Goal: Task Accomplishment & Management: Manage account settings

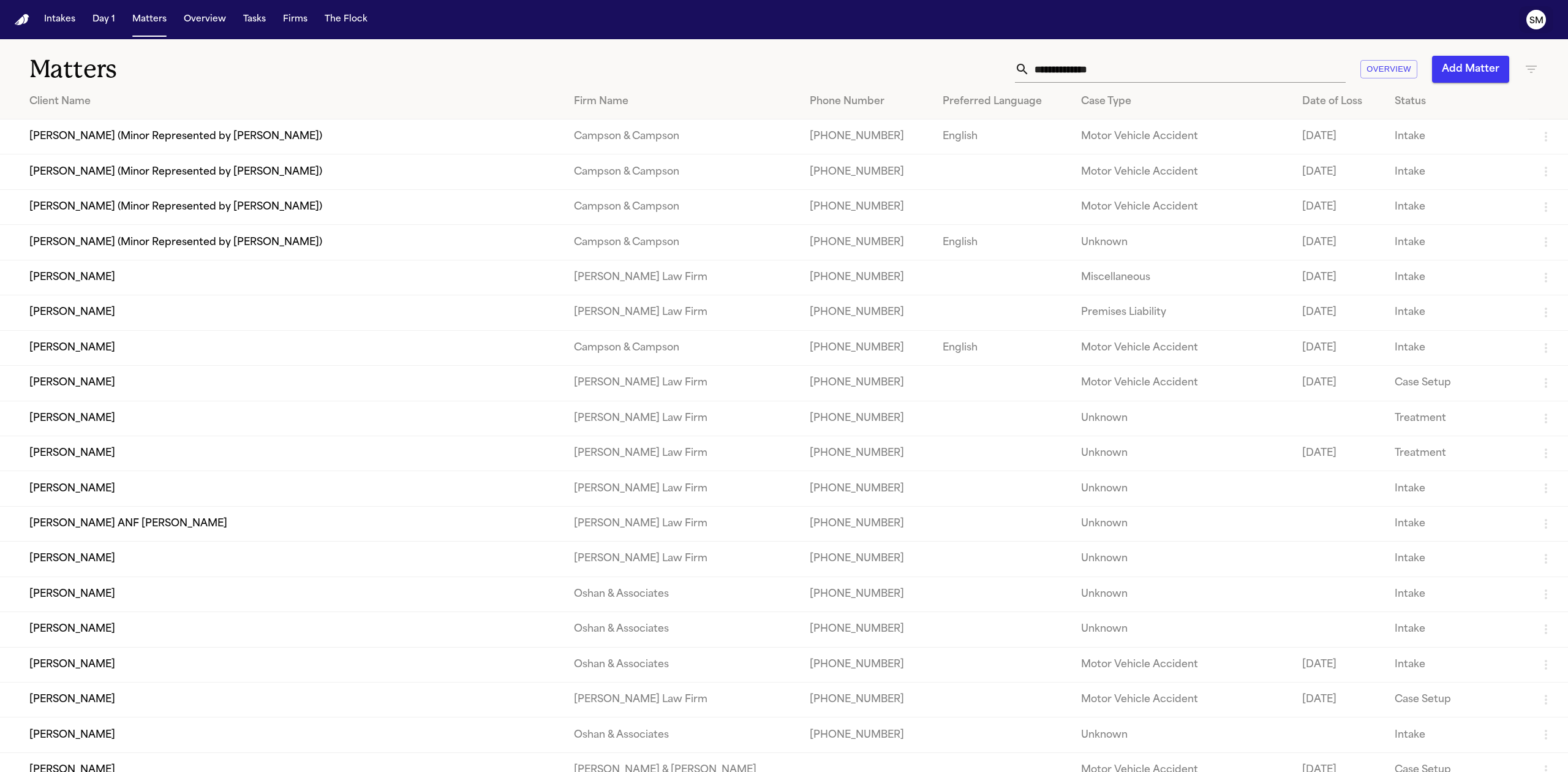
click at [1536, 20] on text "SM" at bounding box center [1536, 21] width 14 height 9
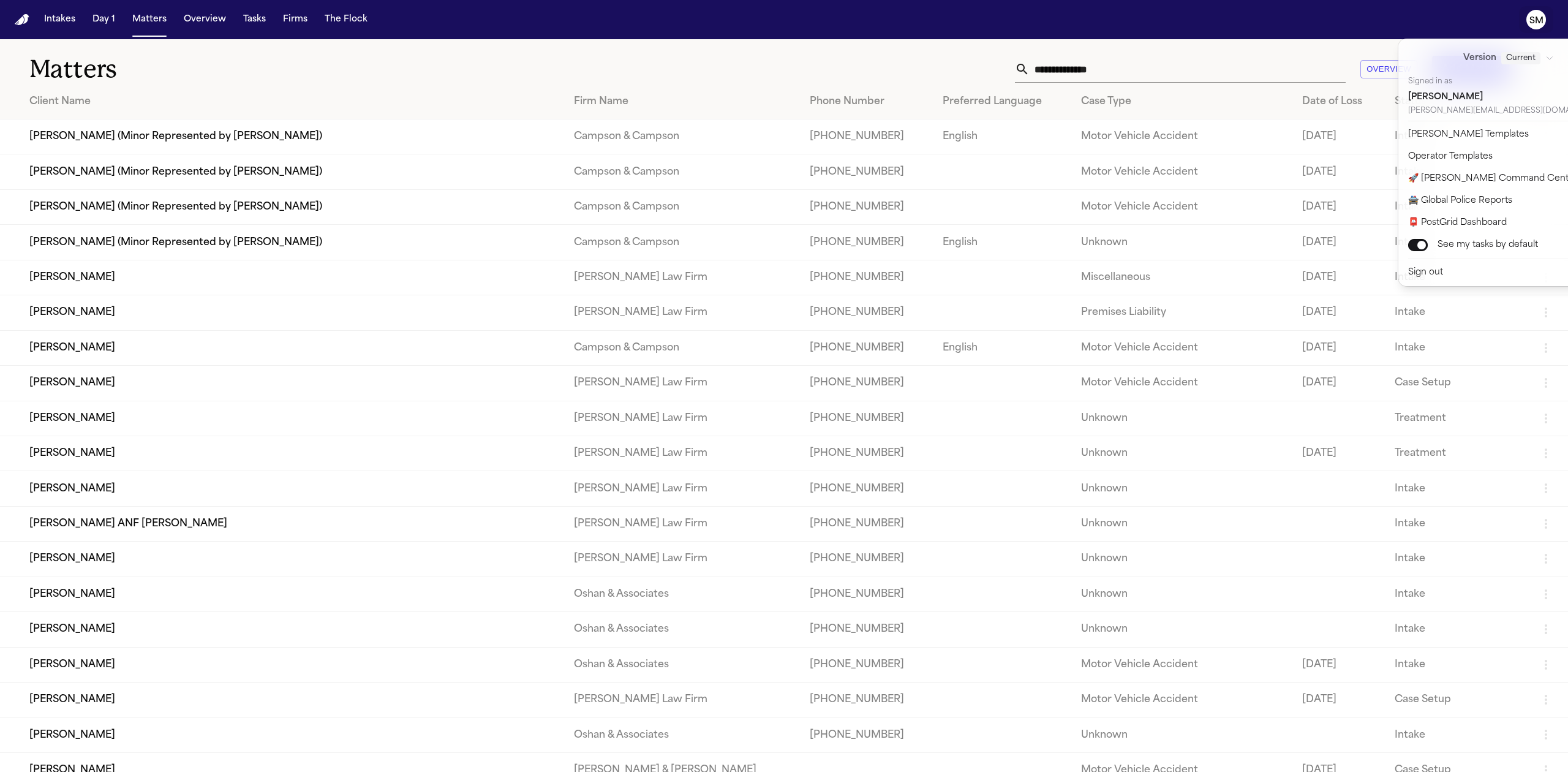
click at [1536, 20] on text "SM" at bounding box center [1536, 21] width 14 height 9
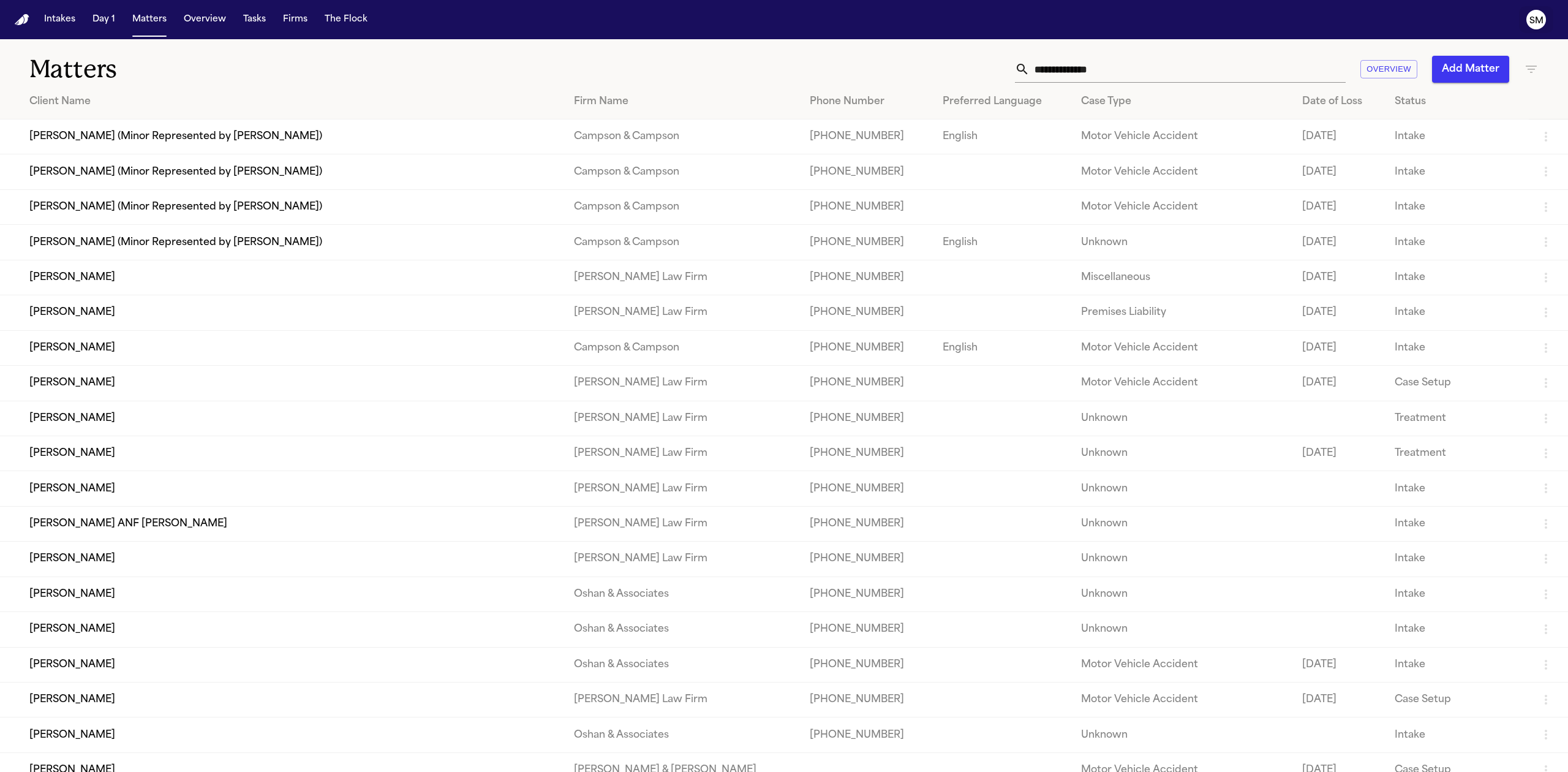
click at [1536, 20] on text "SM" at bounding box center [1536, 21] width 14 height 9
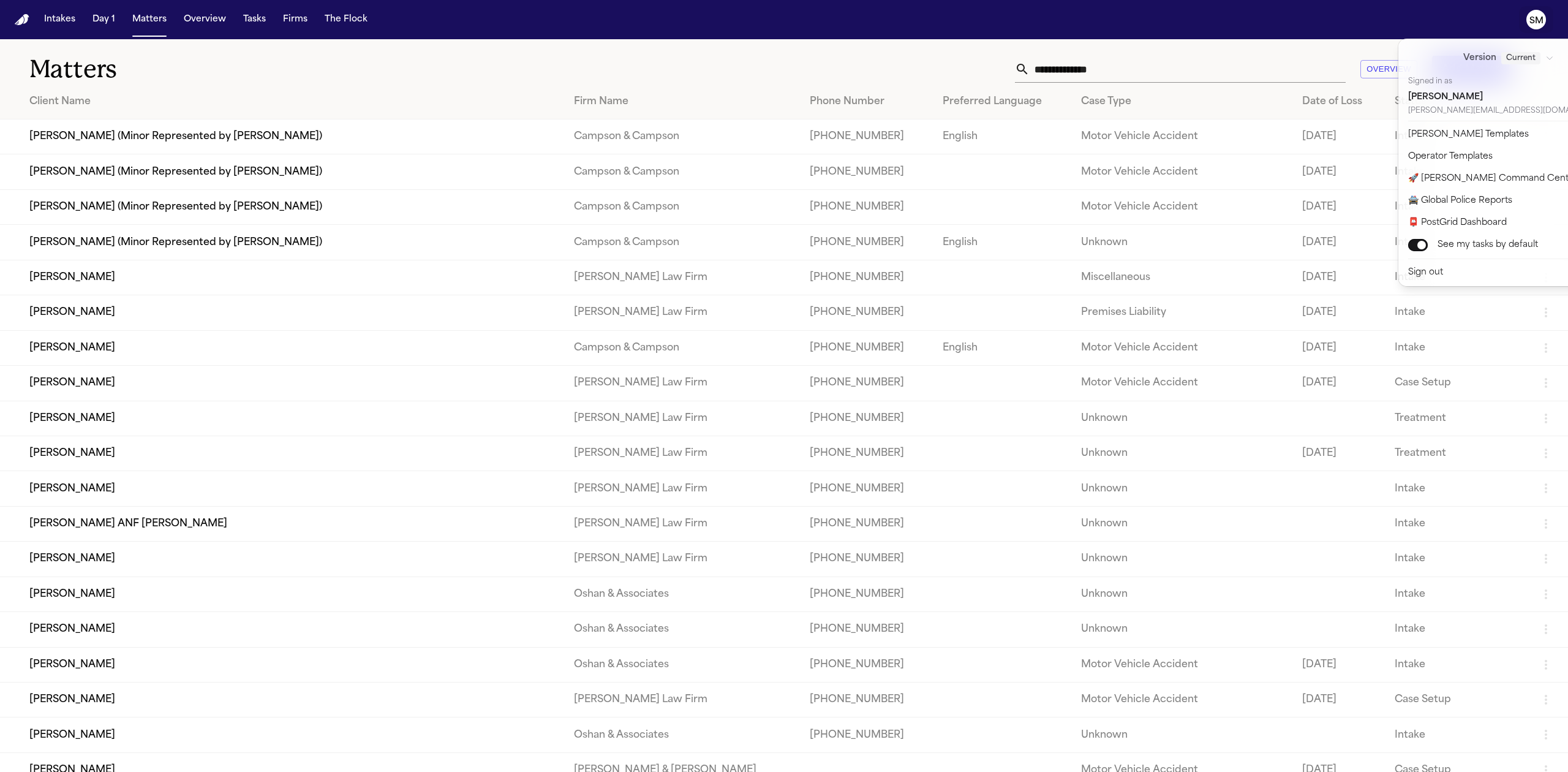
click at [1274, 17] on nav "Intakes Day 1 Matters Overview Tasks Firms The Flock SM" at bounding box center [784, 20] width 1568 height 39
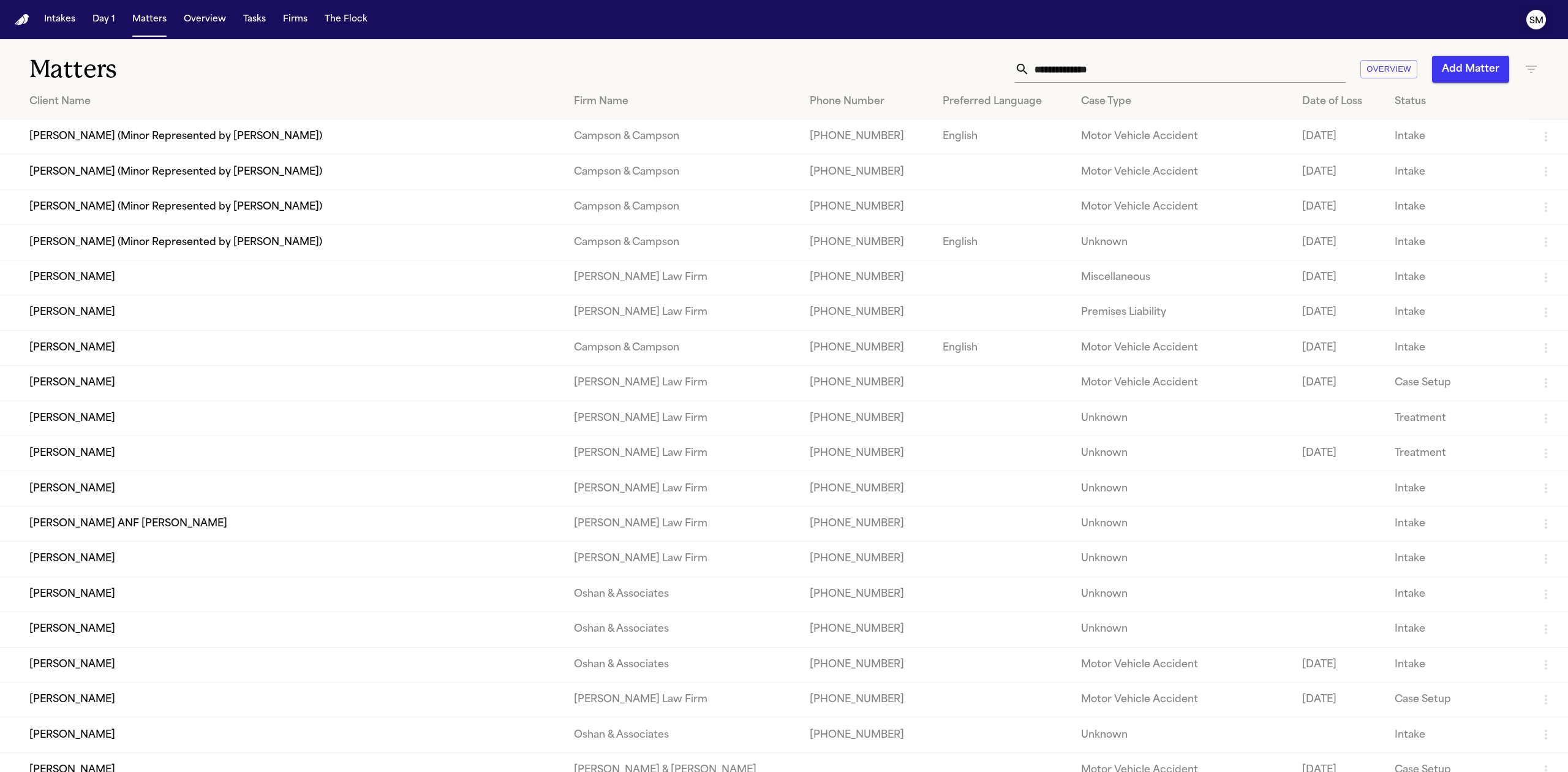
click at [1529, 18] on text "SM" at bounding box center [1536, 21] width 14 height 9
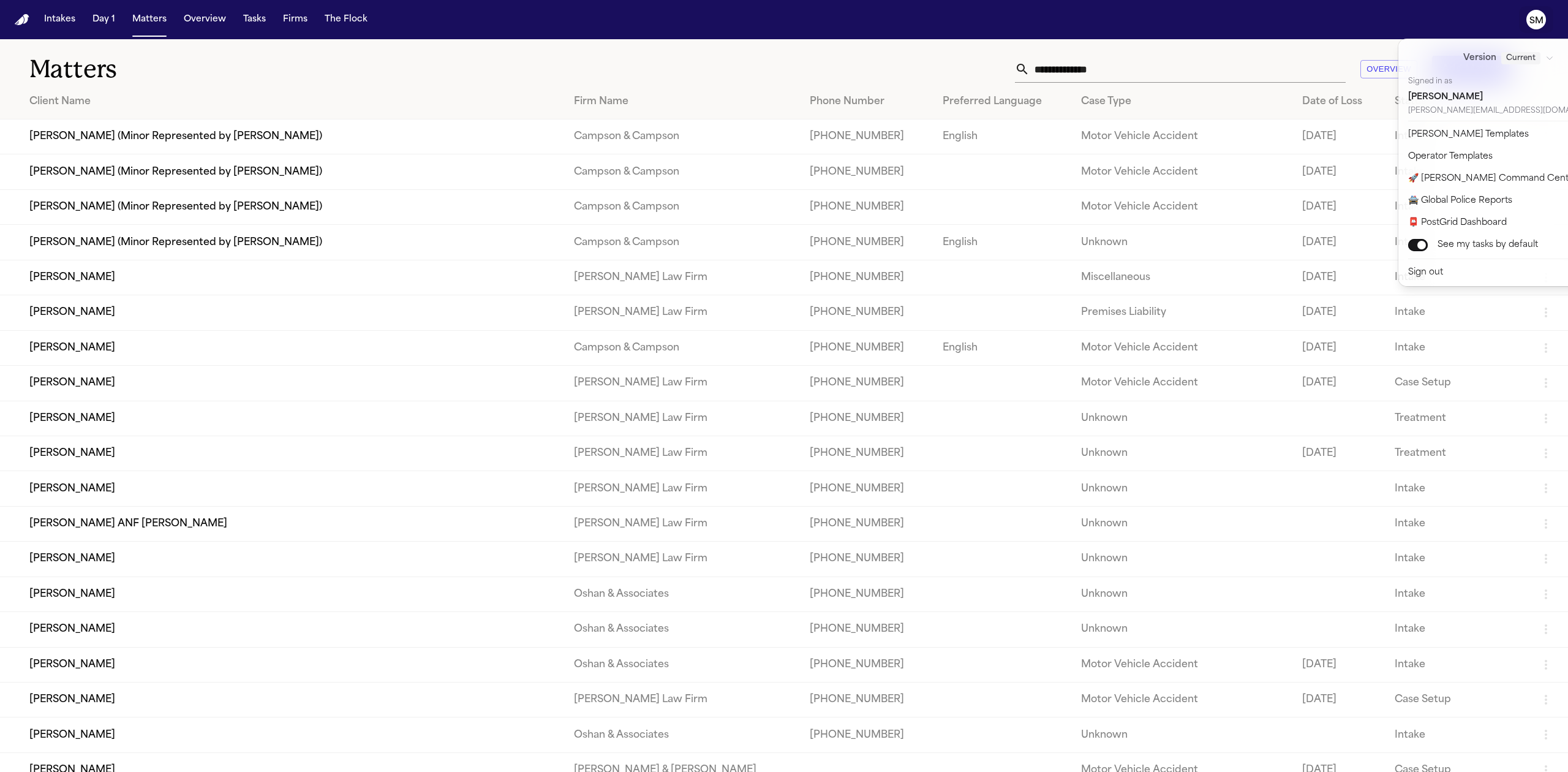
click at [1277, 15] on nav "Intakes Day 1 Matters Overview Tasks Firms The Flock SM" at bounding box center [784, 20] width 1568 height 39
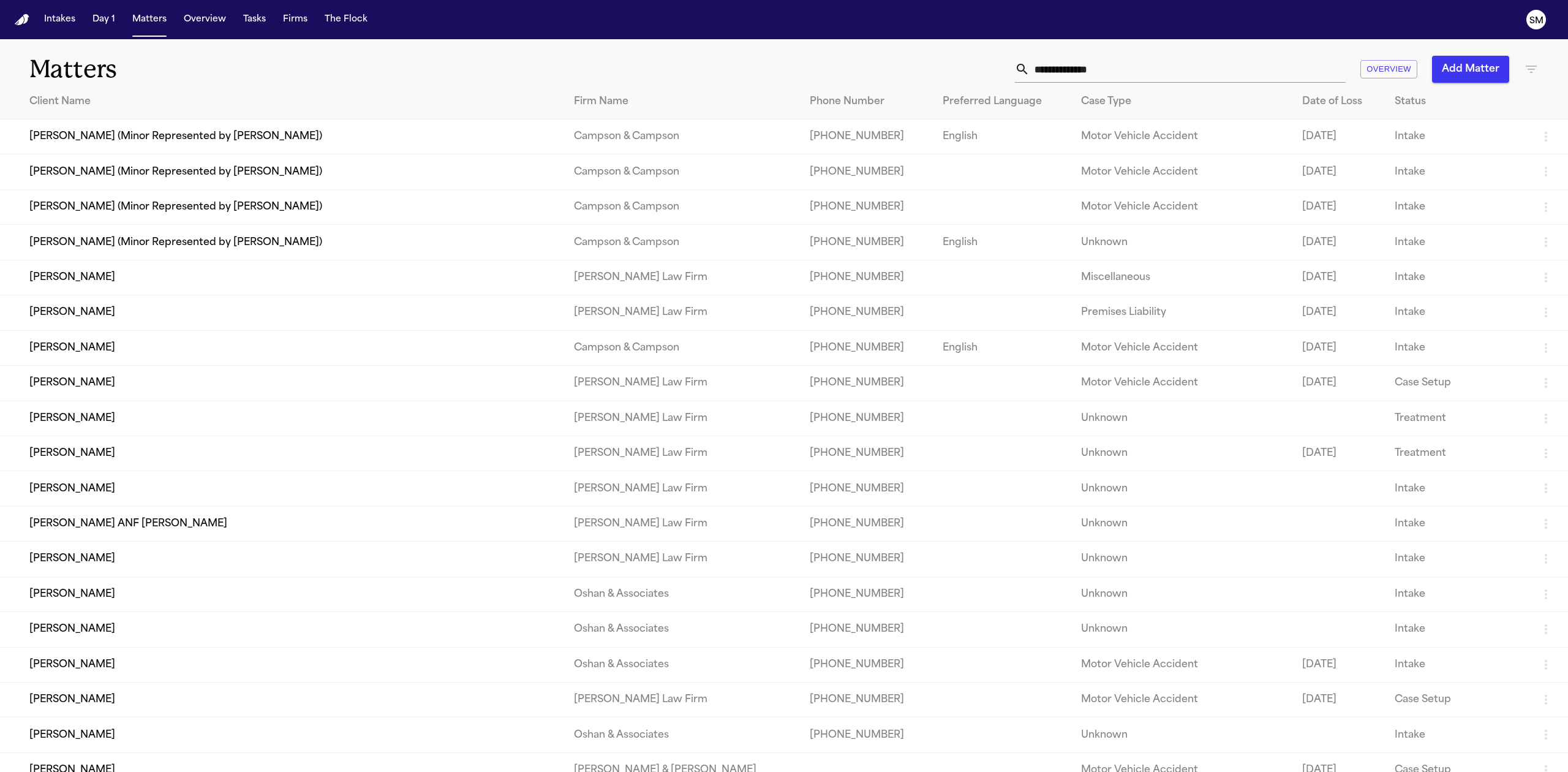
click at [572, 59] on div "Overview Add Matter" at bounding box center [1012, 69] width 1053 height 27
drag, startPoint x: 1539, startPoint y: 23, endPoint x: 1495, endPoint y: 28, distance: 44.3
click at [1539, 23] on text "SM" at bounding box center [1536, 21] width 14 height 9
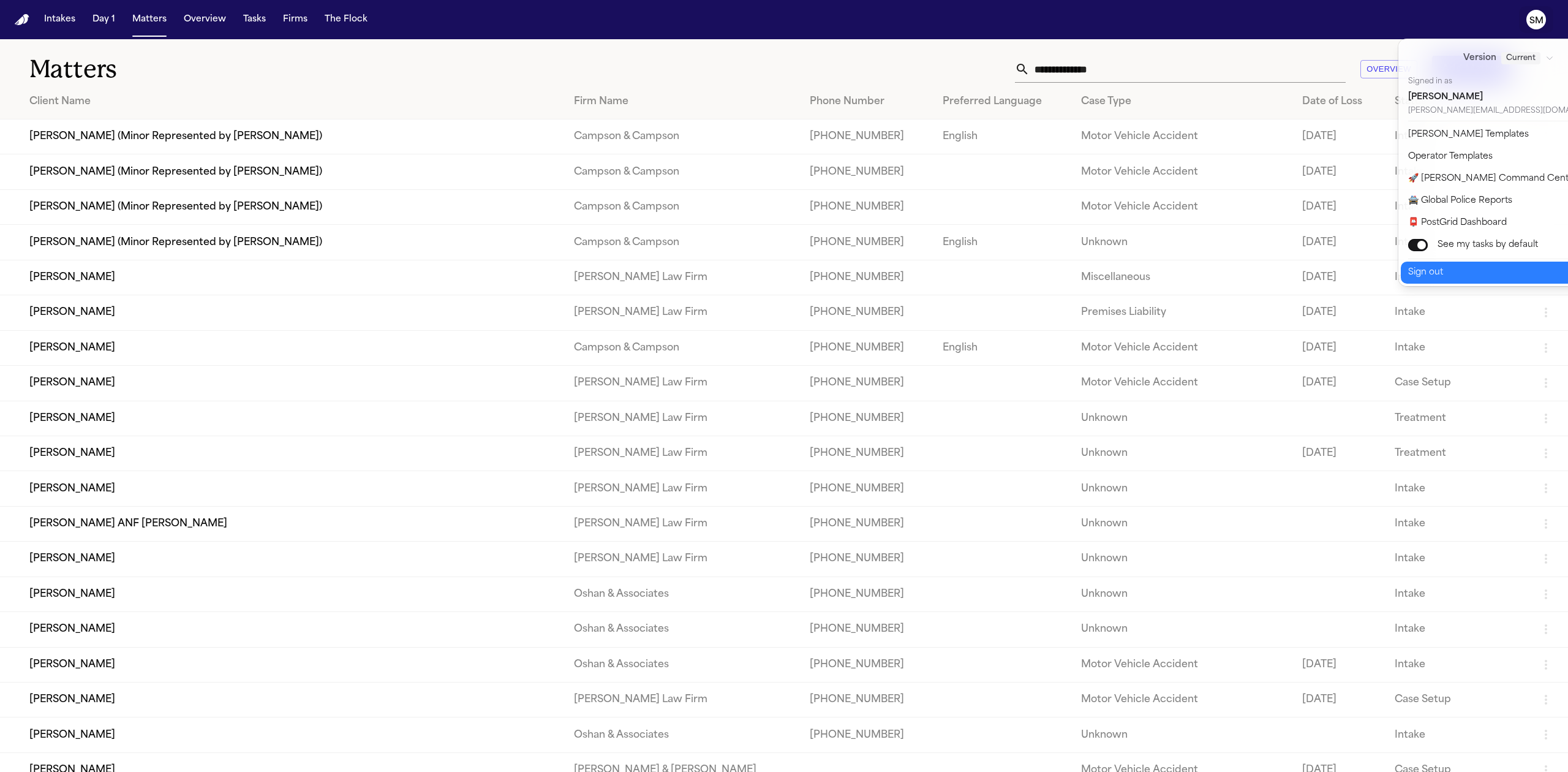
click at [1448, 277] on button "Sign out" at bounding box center [1516, 272] width 230 height 22
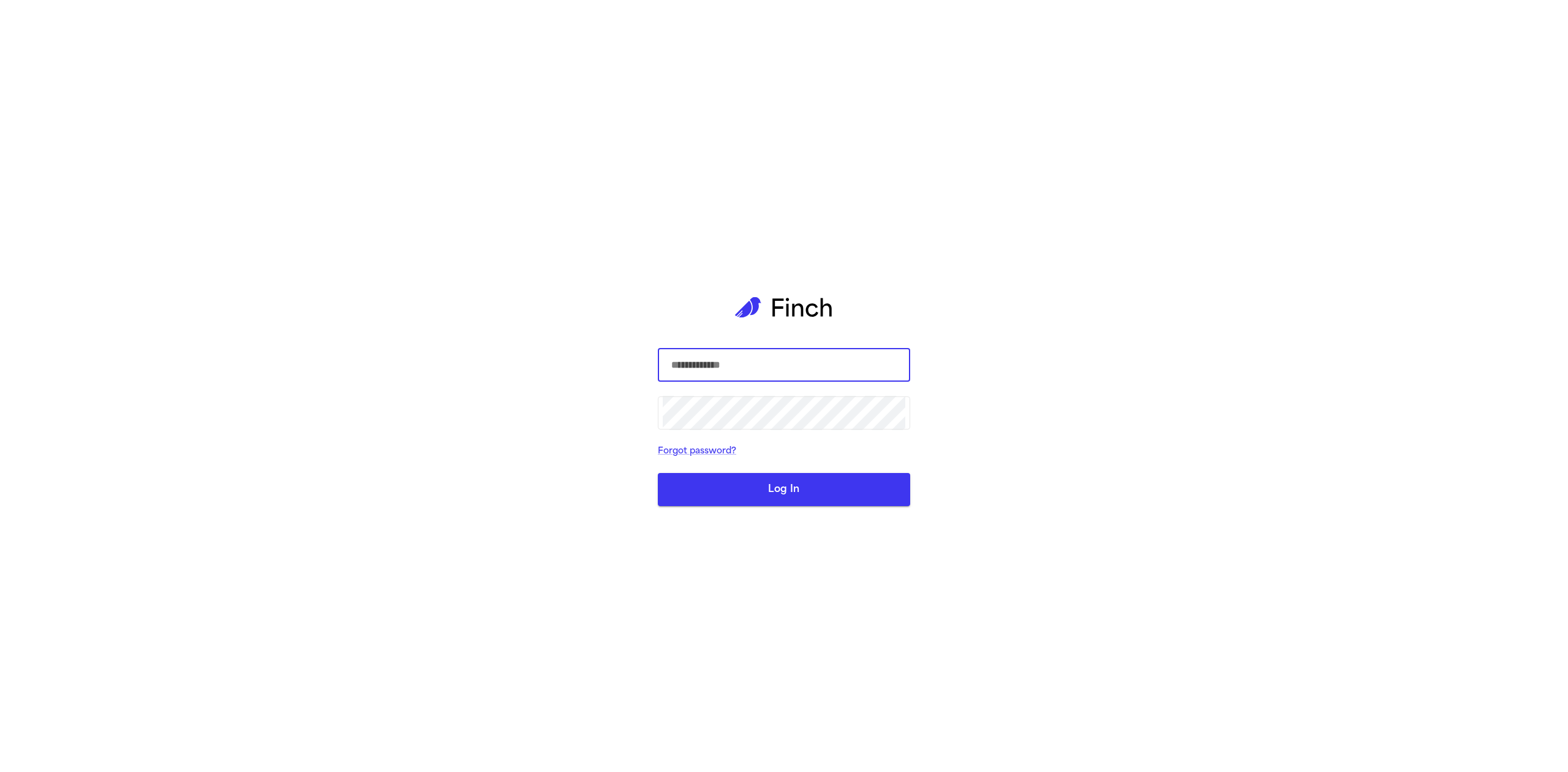
click at [810, 357] on input "text" at bounding box center [784, 365] width 242 height 34
type input "**********"
click at [841, 484] on button "Log In" at bounding box center [784, 489] width 253 height 33
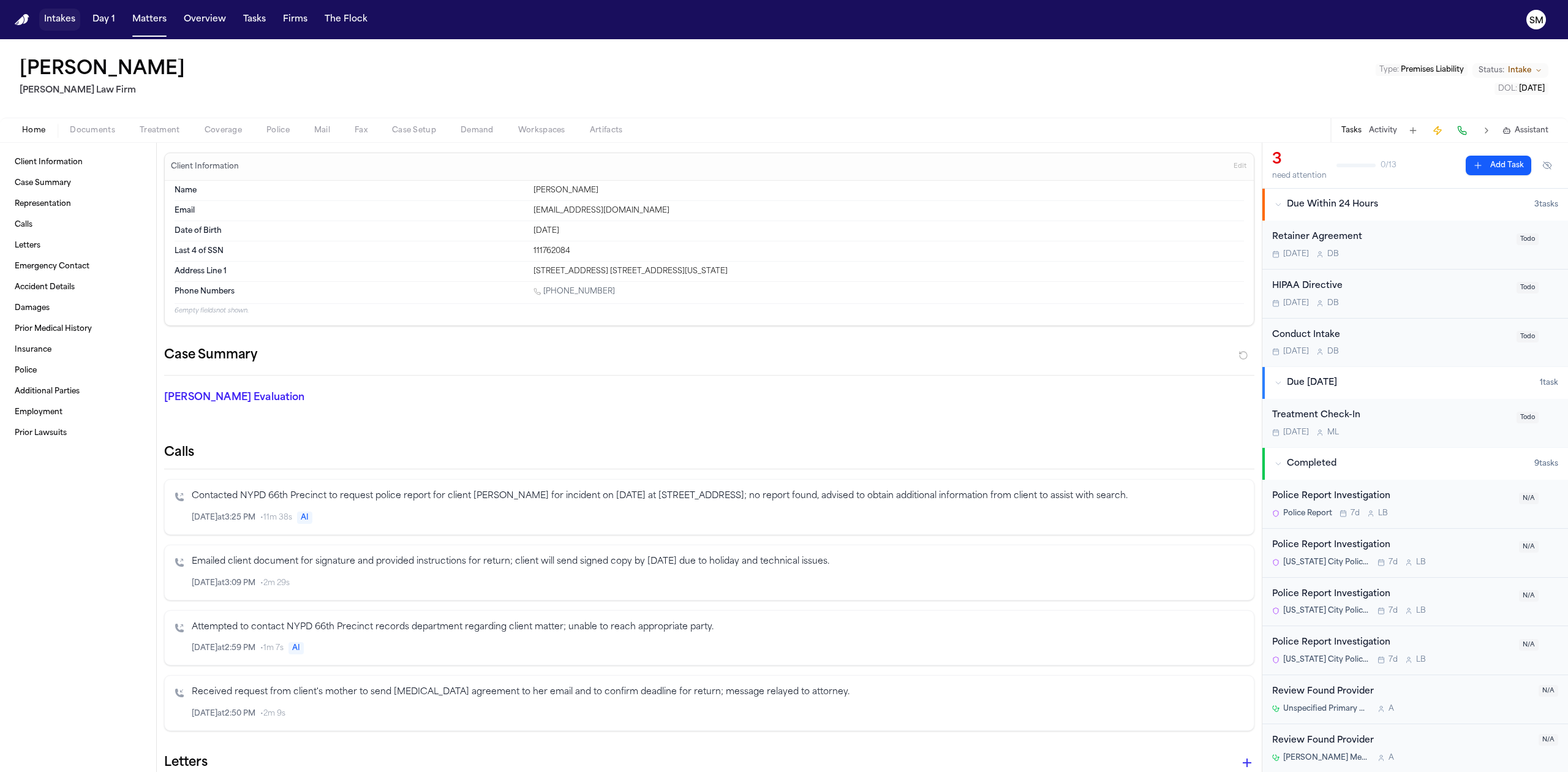
click at [71, 18] on button "Intakes" at bounding box center [60, 20] width 41 height 22
